Goal: Information Seeking & Learning: Find specific fact

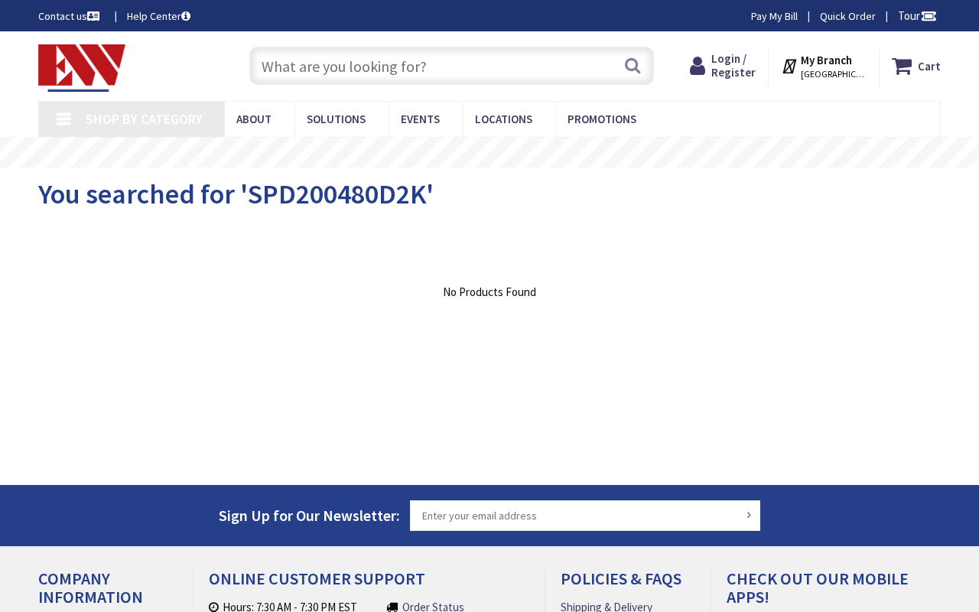
type input "[PERSON_NAME], [PERSON_NAME], [GEOGRAPHIC_DATA], [GEOGRAPHIC_DATA]"
